Goal: Communication & Community: Answer question/provide support

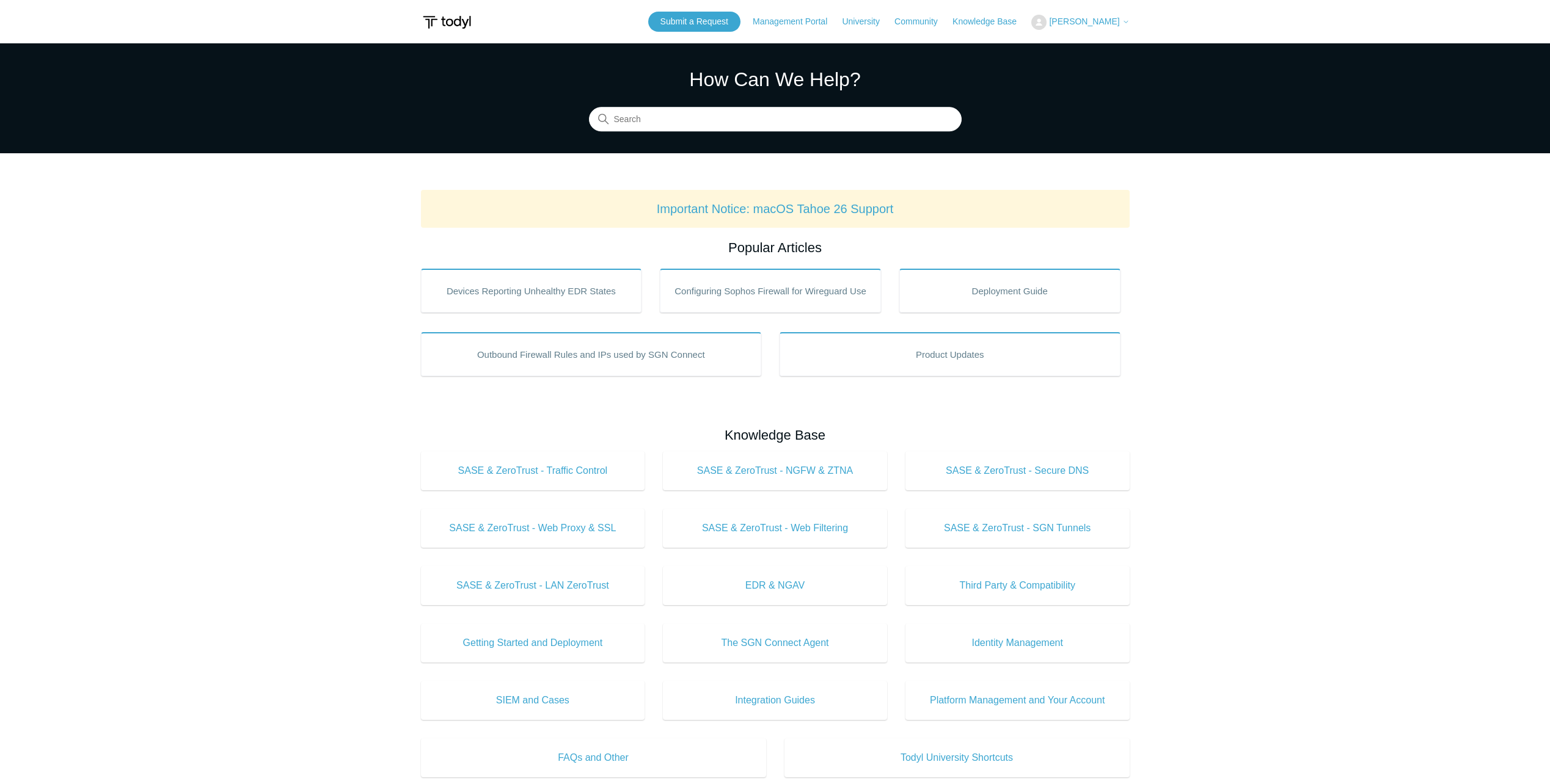
click at [1128, 19] on icon at bounding box center [1125, 22] width 8 height 8
click at [1109, 44] on link "My Support Requests" at bounding box center [1091, 48] width 119 height 21
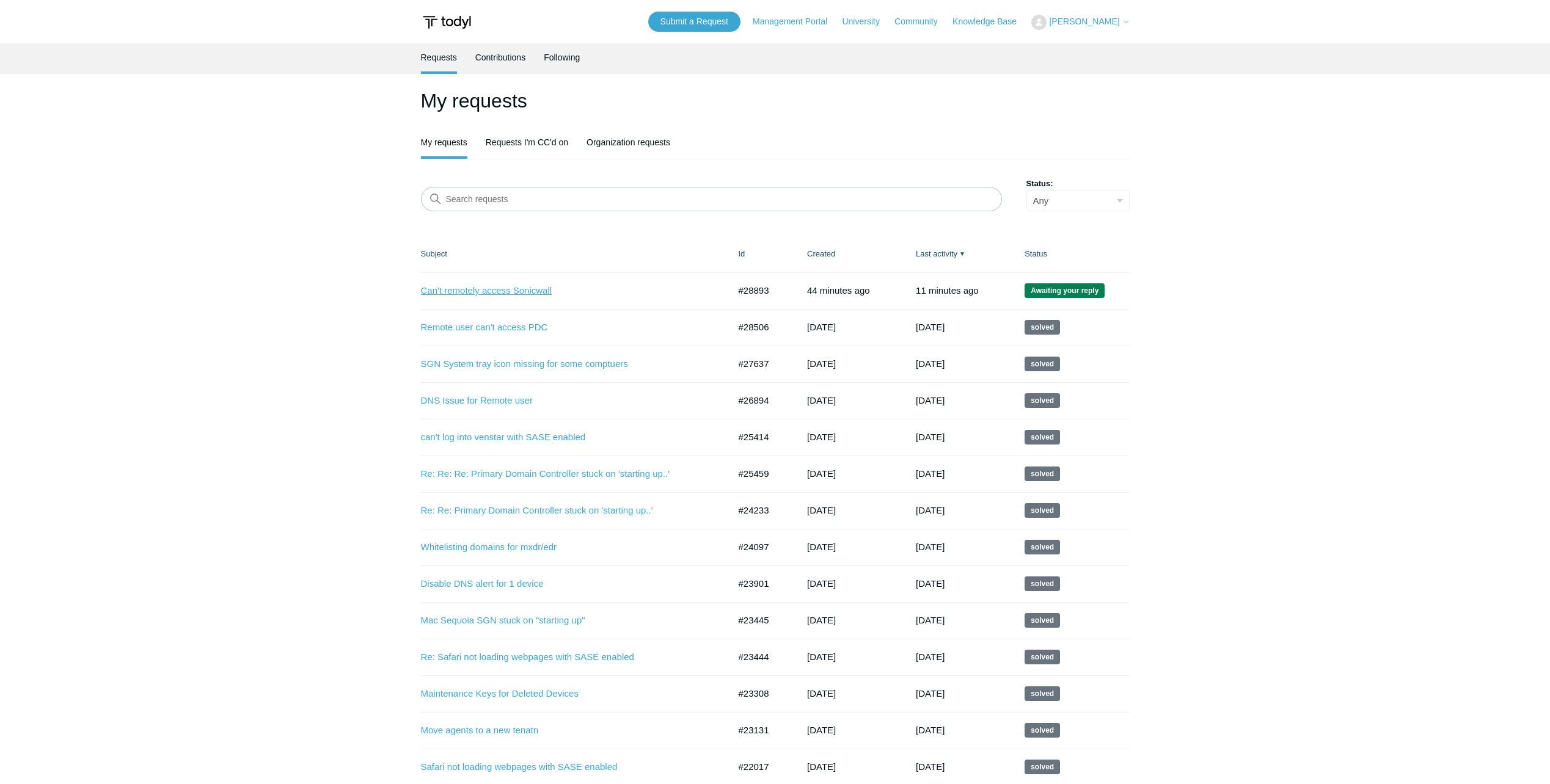
click at [452, 287] on link "Can't remotely access Sonicwall" at bounding box center [566, 291] width 290 height 14
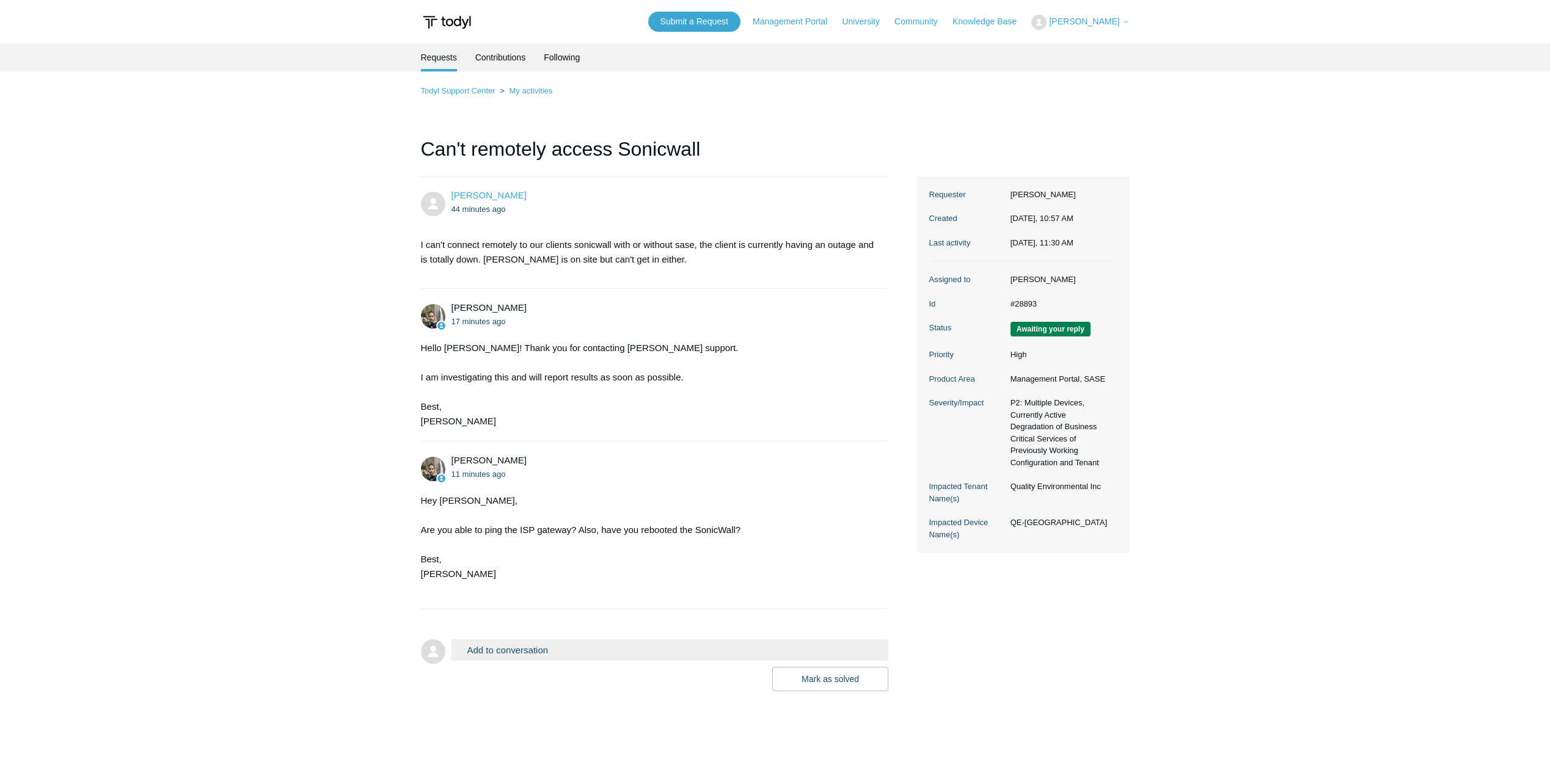
click at [539, 633] on form "Add to conversation CC Add emails Drag files here or click to add a file Mark a…" at bounding box center [655, 656] width 468 height 71
click at [531, 643] on button "Add to conversation" at bounding box center [670, 650] width 437 height 21
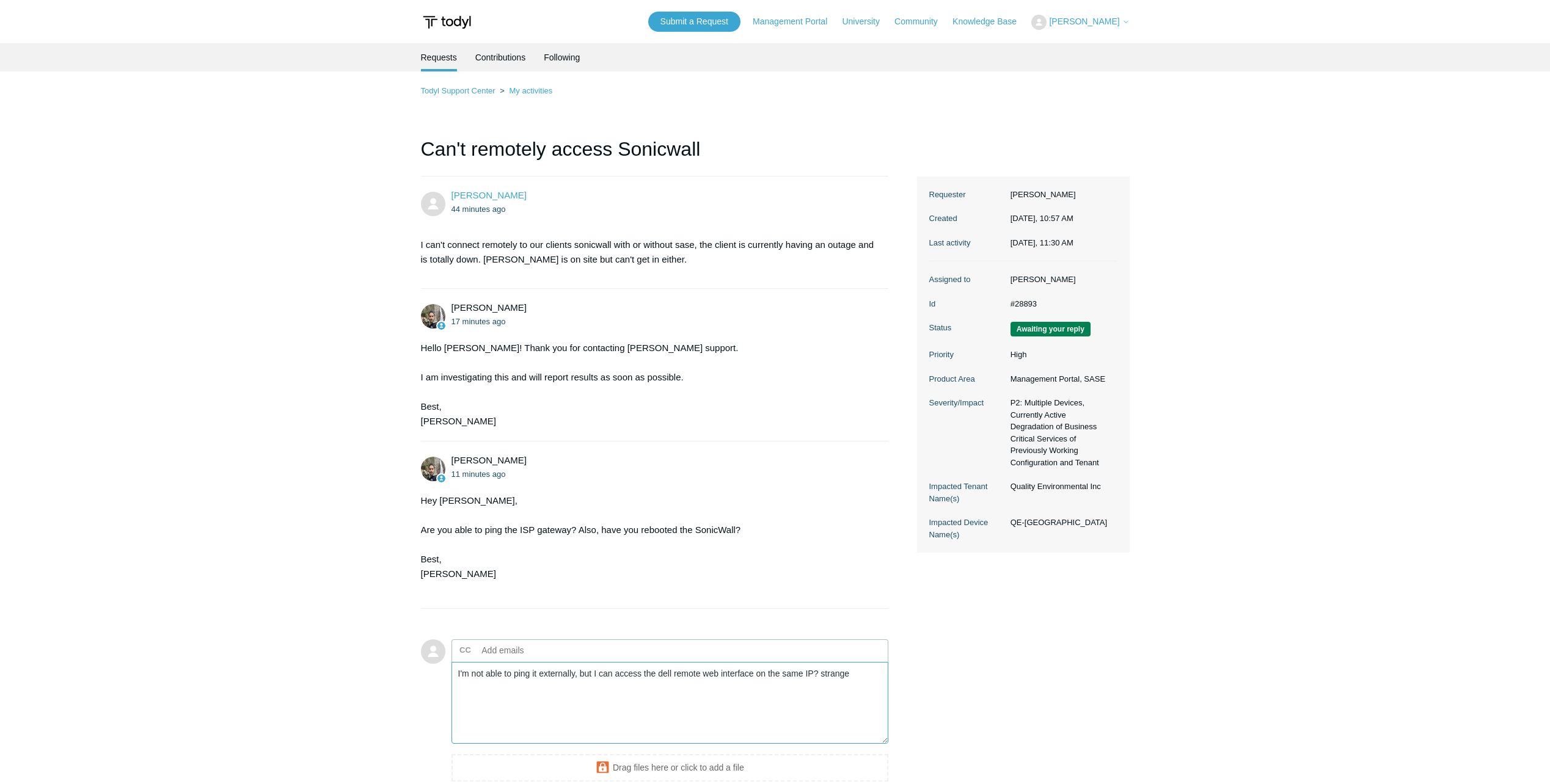
scroll to position [122, 0]
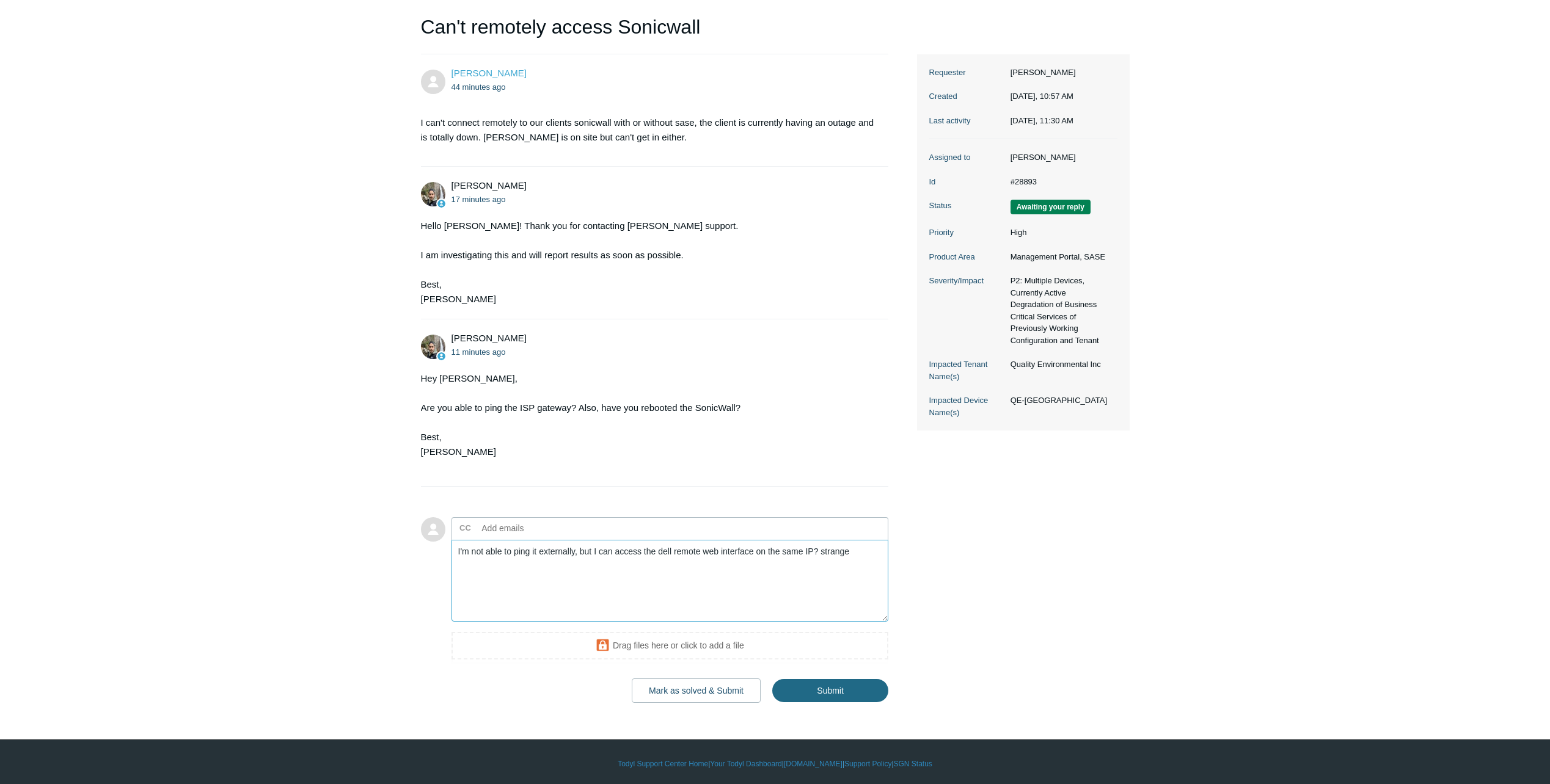
type textarea "I'm not able to ping it externally, but I can access the dell remote web interf…"
click at [818, 687] on input "Submit" at bounding box center [830, 690] width 116 height 25
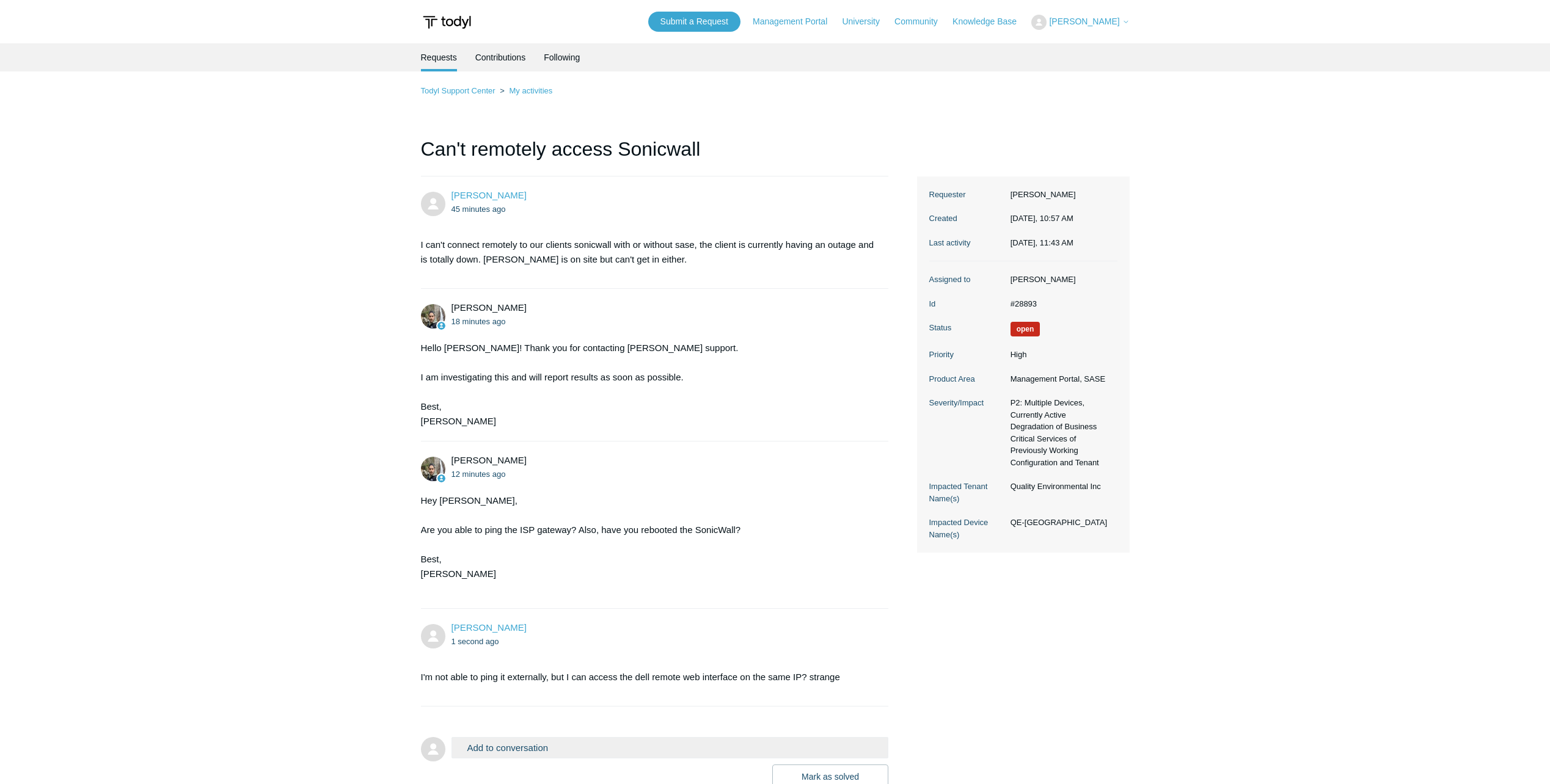
click at [259, 134] on main "Requests Contributions Following Todyl Support Center My activities Can't remot…" at bounding box center [775, 416] width 1550 height 746
